Goal: Find specific page/section: Find specific page/section

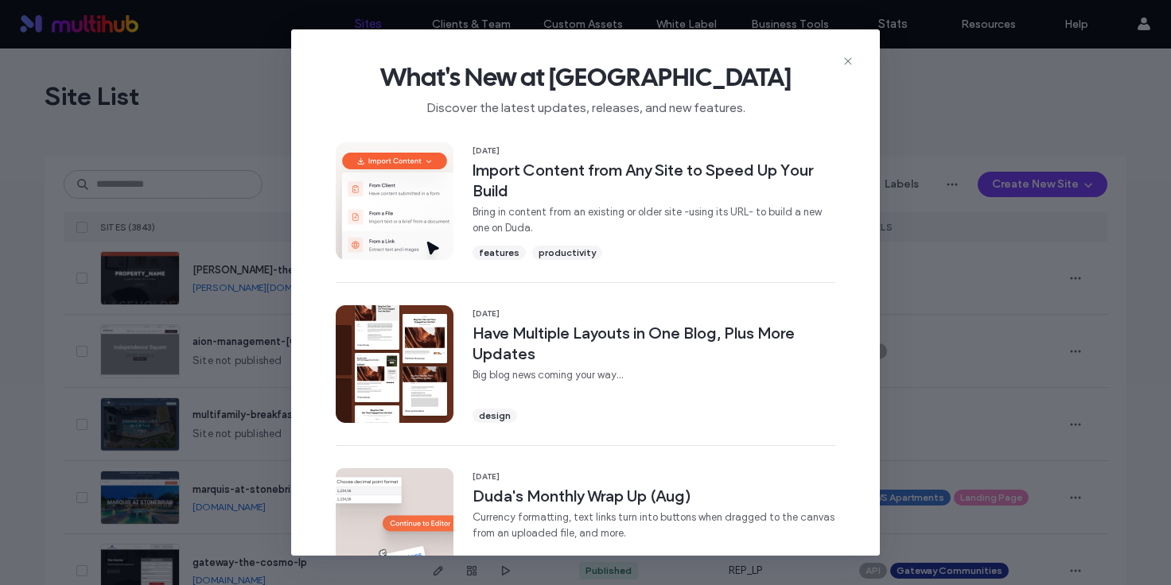
click at [846, 64] on icon at bounding box center [847, 61] width 13 height 13
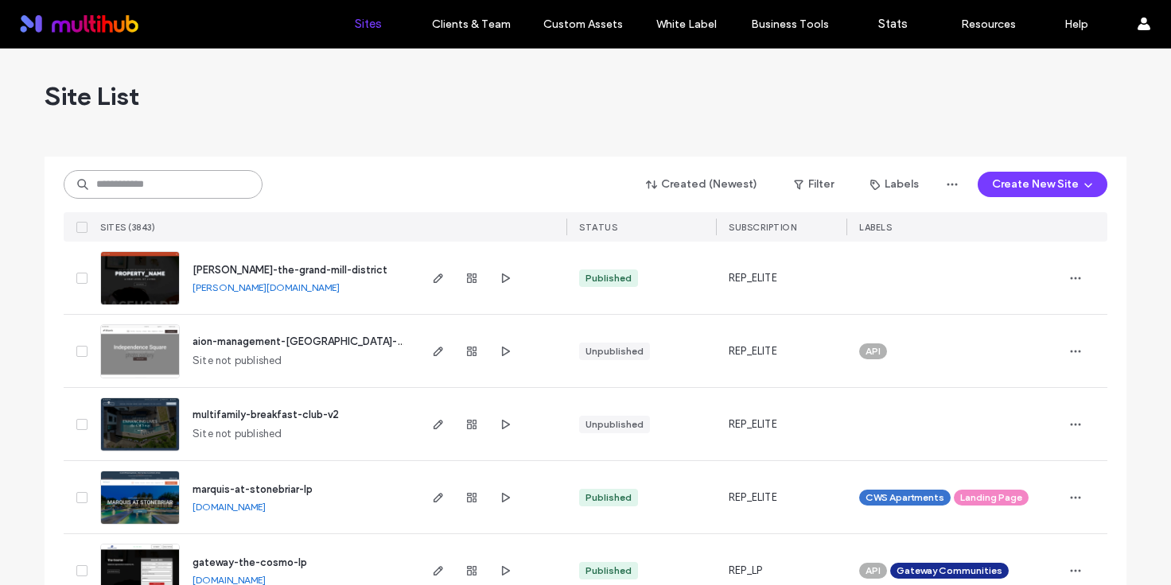
click at [190, 179] on input at bounding box center [163, 184] width 199 height 29
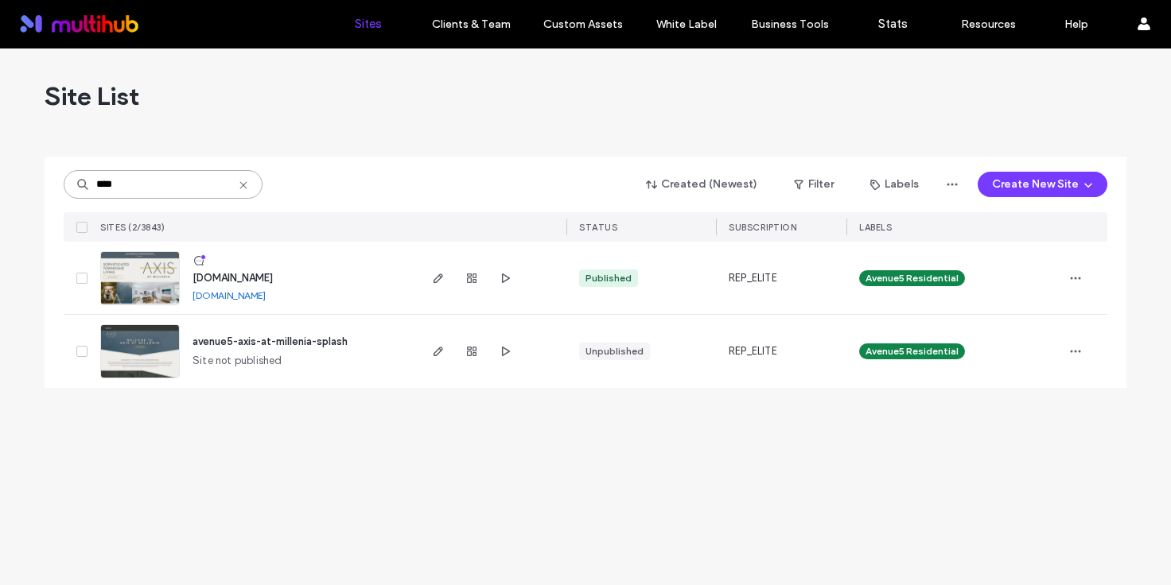
type input "****"
click at [252, 274] on span "www.axisatmillenia.com" at bounding box center [232, 278] width 80 height 12
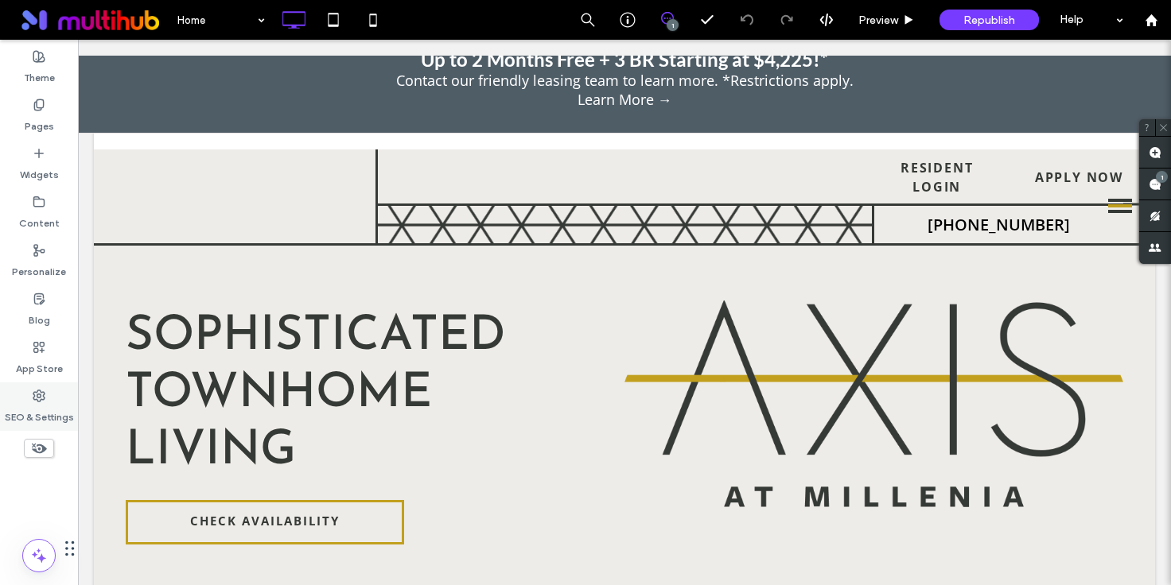
click at [32, 414] on label "SEO & Settings" at bounding box center [39, 413] width 69 height 22
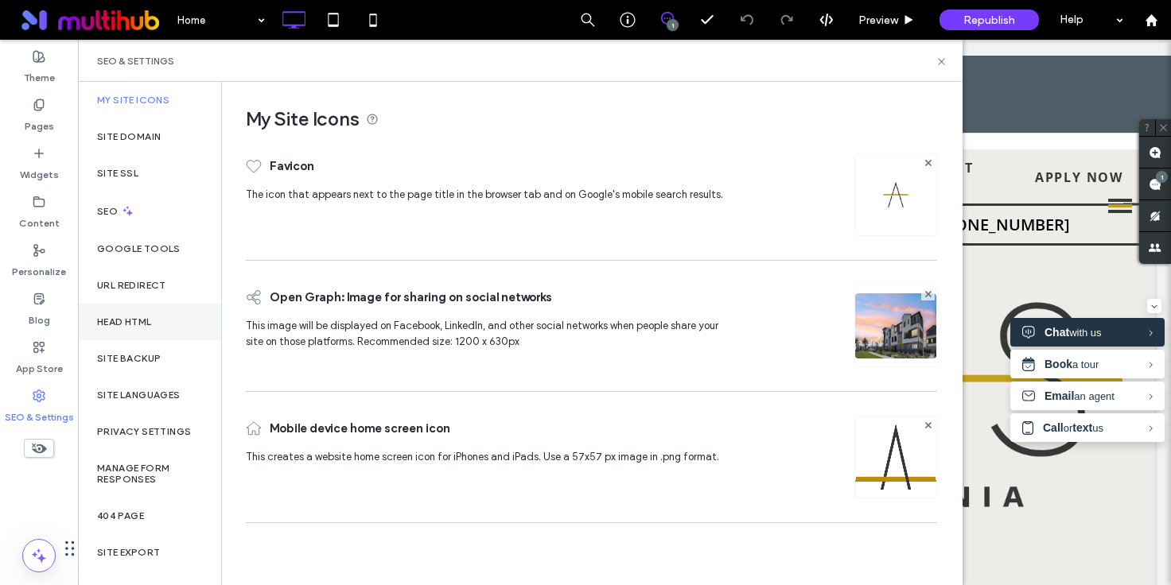
click at [150, 309] on div "Head HTML" at bounding box center [149, 322] width 143 height 37
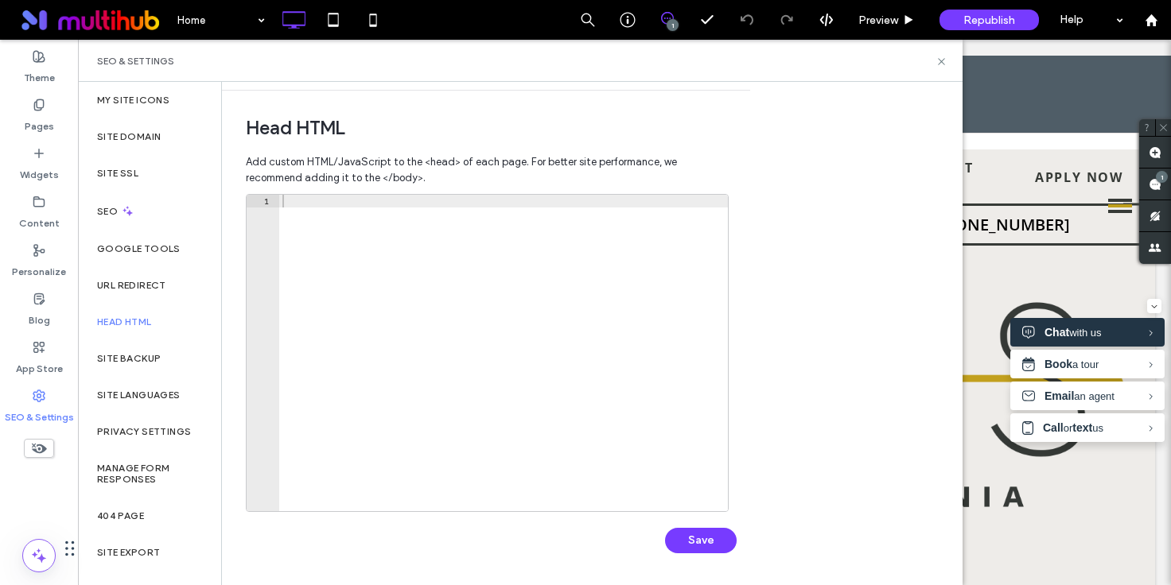
scroll to position [504, 0]
